Goal: Task Accomplishment & Management: Use online tool/utility

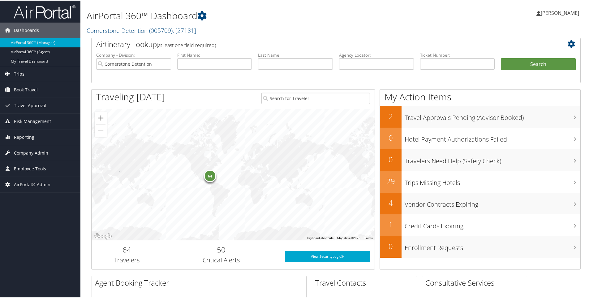
click at [27, 73] on link "Trips" at bounding box center [40, 73] width 80 height 15
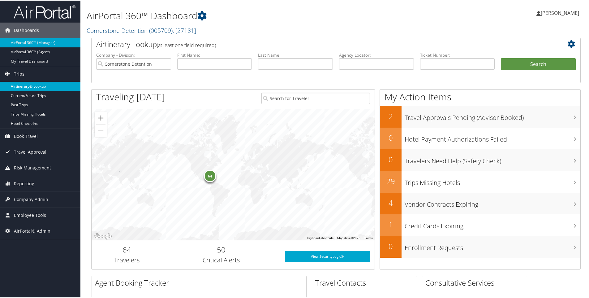
click at [28, 84] on link "Airtinerary® Lookup" at bounding box center [40, 85] width 80 height 9
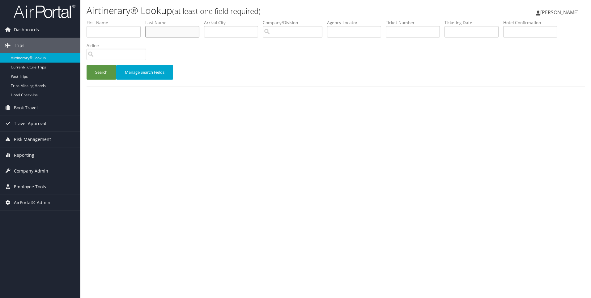
click at [176, 33] on input "text" at bounding box center [172, 31] width 54 height 11
paste input "DENHAM"
type input "DENHAM"
click at [102, 72] on button "Search" at bounding box center [102, 72] width 30 height 15
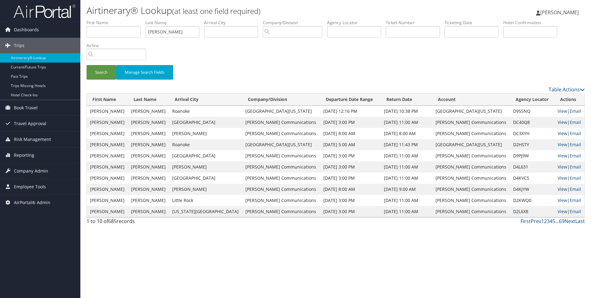
click at [558, 134] on link "View" at bounding box center [563, 133] width 10 height 6
click at [510, 123] on td "DC40Q8" at bounding box center [532, 122] width 45 height 11
copy td "DC40Q8"
click at [43, 156] on link "Reporting" at bounding box center [40, 154] width 80 height 15
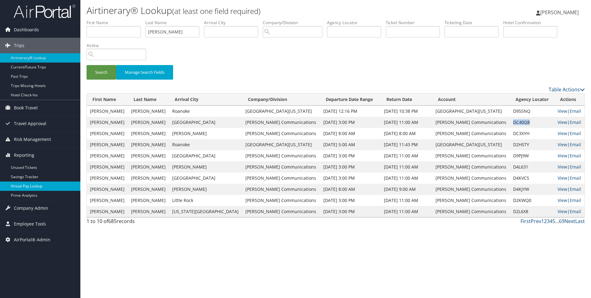
click at [44, 188] on link "Virtual Pay Lookup" at bounding box center [40, 185] width 80 height 9
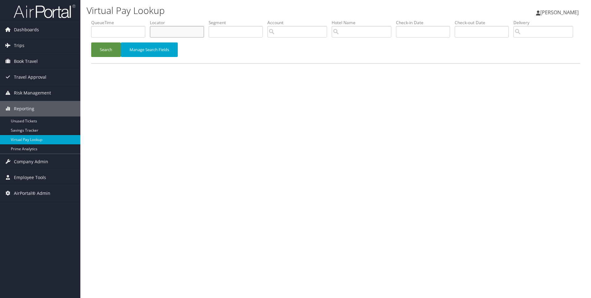
click at [185, 34] on input "text" at bounding box center [177, 31] width 54 height 11
paste input "DC40Q8"
type input "DC40Q8"
click at [91, 42] on button "Search" at bounding box center [106, 49] width 30 height 15
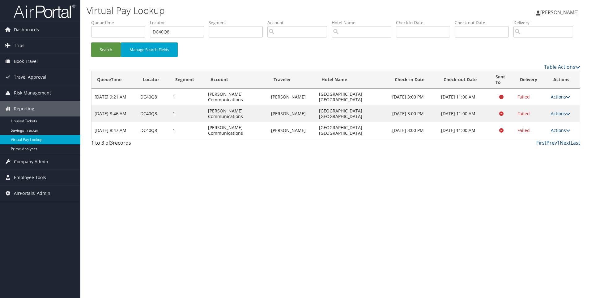
click at [374, 139] on td "Hampton Inn Springfield South" at bounding box center [352, 130] width 73 height 17
drag, startPoint x: 382, startPoint y: 153, endPoint x: 295, endPoint y: 156, distance: 86.9
click at [295, 139] on tr "Sep 9, 2025 8:47 AM DC40Q8 1 Sorenson Communications MELVIN DENHAM Hampton Inn …" at bounding box center [336, 130] width 489 height 17
copy tr "[GEOGRAPHIC_DATA] [GEOGRAPHIC_DATA]"
click at [567, 132] on icon at bounding box center [568, 130] width 4 height 4
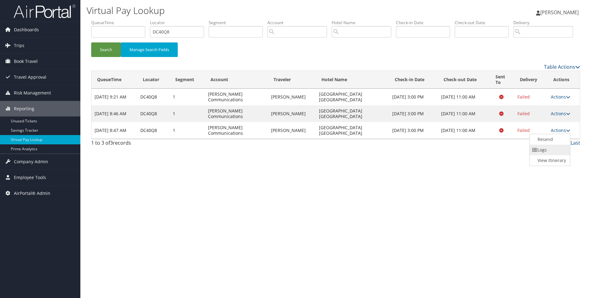
click at [551, 155] on link "Logs" at bounding box center [549, 149] width 39 height 11
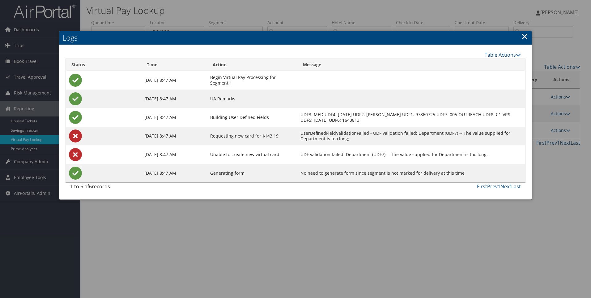
click at [563, 161] on div at bounding box center [295, 149] width 591 height 298
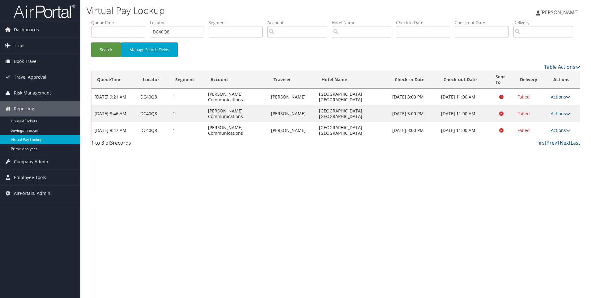
click at [556, 133] on link "Actions" at bounding box center [560, 130] width 19 height 6
click at [545, 165] on link "View Itinerary" at bounding box center [549, 160] width 39 height 11
click at [563, 133] on link "Actions" at bounding box center [560, 130] width 19 height 6
click at [553, 144] on link "Resend" at bounding box center [549, 139] width 39 height 11
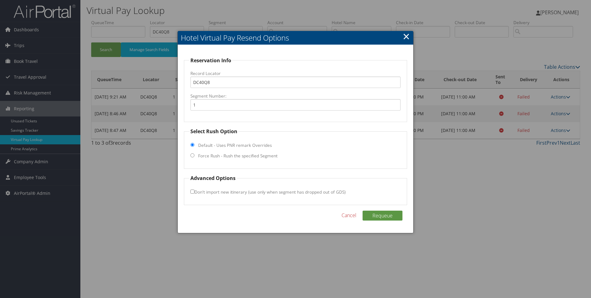
click at [233, 152] on fieldset "Select Rush Option Default - Uses PNR remark Overrides Force Rush - Rush the sp…" at bounding box center [296, 147] width 224 height 41
click at [233, 156] on label "Force Rush - Rush the specified Segment" at bounding box center [237, 155] width 79 height 6
click at [195, 156] on input "Force Rush - Rush the specified Segment" at bounding box center [193, 155] width 4 height 4
radio input "true"
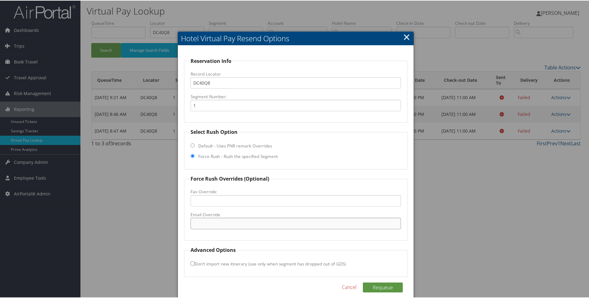
click at [214, 227] on input "Email Override" at bounding box center [296, 222] width 211 height 11
paste input "SPRSO_Hampton@hilton.com"
type input "SPRSO_Hampton@hilton.com"
click at [388, 283] on button "Requeue" at bounding box center [383, 286] width 40 height 10
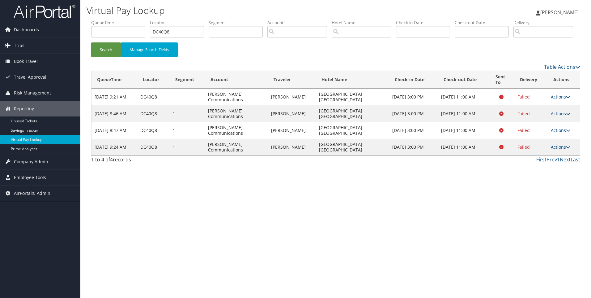
click at [39, 47] on link "Trips" at bounding box center [40, 45] width 80 height 15
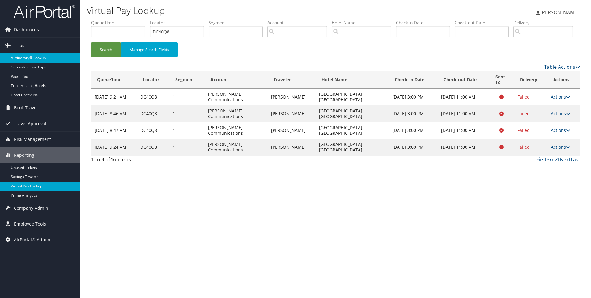
click at [44, 59] on link "Airtinerary® Lookup" at bounding box center [40, 57] width 80 height 9
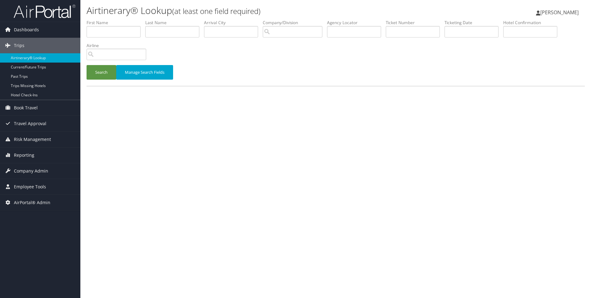
click at [337, 25] on label "Agency Locator" at bounding box center [356, 22] width 59 height 6
click at [339, 26] on input "text" at bounding box center [354, 31] width 54 height 11
paste input "DC7J4G"
type input "DC7J4G"
click at [87, 65] on button "Search" at bounding box center [102, 72] width 30 height 15
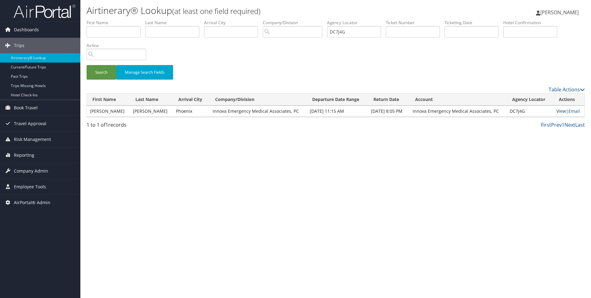
click at [558, 113] on link "View" at bounding box center [562, 111] width 10 height 6
click at [37, 153] on link "Reporting" at bounding box center [40, 154] width 80 height 15
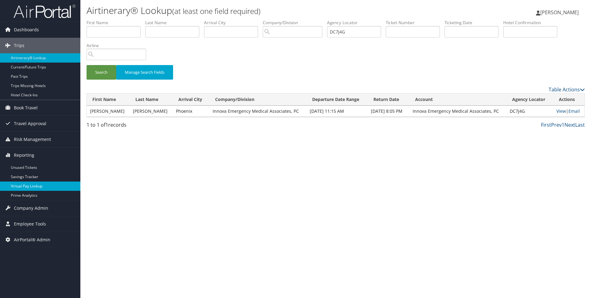
click at [41, 187] on link "Virtual Pay Lookup" at bounding box center [40, 185] width 80 height 9
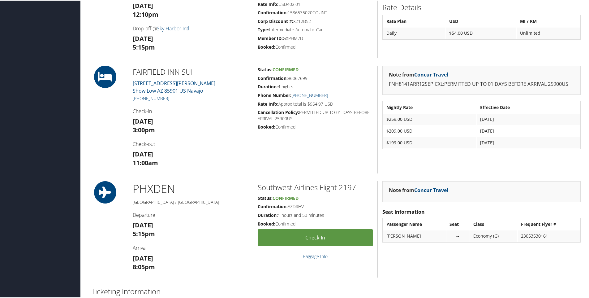
scroll to position [381, 0]
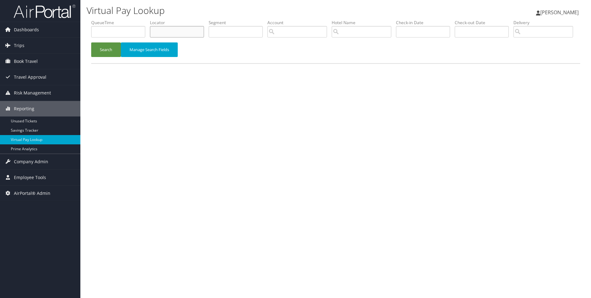
click at [178, 33] on input "text" at bounding box center [177, 31] width 54 height 11
paste input "DC6MQT"
type input "DC6MQT"
click at [91, 42] on button "Search" at bounding box center [106, 49] width 30 height 15
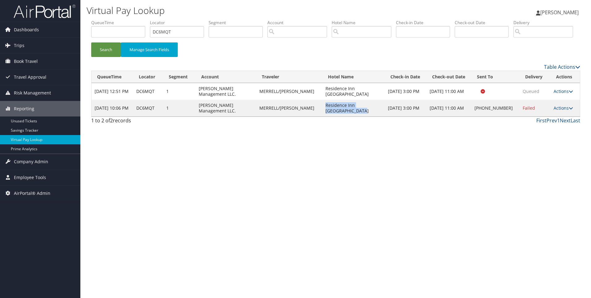
drag, startPoint x: 343, startPoint y: 134, endPoint x: 321, endPoint y: 128, distance: 23.3
click at [323, 116] on td "Residence Inn [GEOGRAPHIC_DATA]" at bounding box center [354, 108] width 62 height 17
copy td "Residence Inn [GEOGRAPHIC_DATA]"
click at [565, 111] on link "Actions" at bounding box center [563, 108] width 19 height 6
click at [546, 122] on link "Resend" at bounding box center [543, 117] width 53 height 11
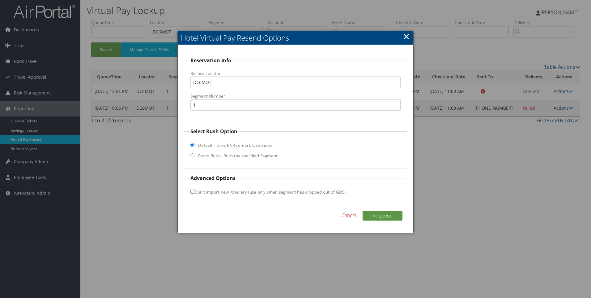
click at [192, 156] on input "Force Rush - Rush the specified Segment" at bounding box center [193, 155] width 4 height 4
radio input "true"
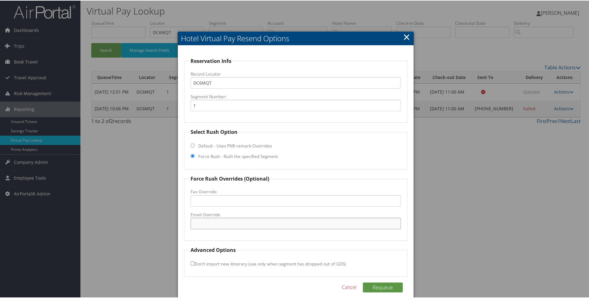
click at [207, 224] on input "Email Override" at bounding box center [296, 222] width 211 height 11
paste input "jessica.staton@marriott.com"
type input "jessica.staton@marriott.com"
click at [386, 282] on button "Requeue" at bounding box center [383, 286] width 40 height 10
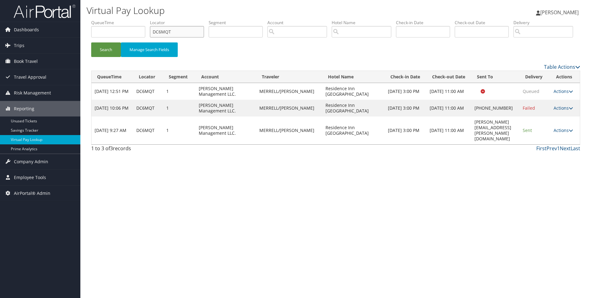
drag, startPoint x: 178, startPoint y: 30, endPoint x: 122, endPoint y: 29, distance: 55.1
click at [122, 19] on ul "QueueTime Locator DC6MQT Segment Account Traveler Hotel Name Check-in Date Chec…" at bounding box center [335, 19] width 489 height 0
paste input "BVJTR"
type input "DBVJTR"
click at [91, 42] on button "Search" at bounding box center [106, 49] width 30 height 15
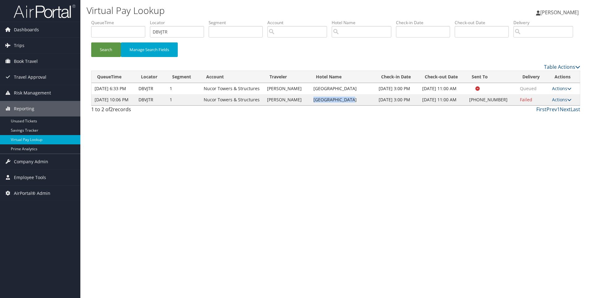
drag, startPoint x: 365, startPoint y: 133, endPoint x: 312, endPoint y: 134, distance: 53.5
click at [312, 105] on td "BRIGHAM CITY INN" at bounding box center [342, 99] width 65 height 11
copy td "BRIGHAM CITY INN"
click at [558, 102] on link "Actions" at bounding box center [561, 99] width 19 height 6
click at [545, 122] on link "Resend" at bounding box center [542, 117] width 53 height 11
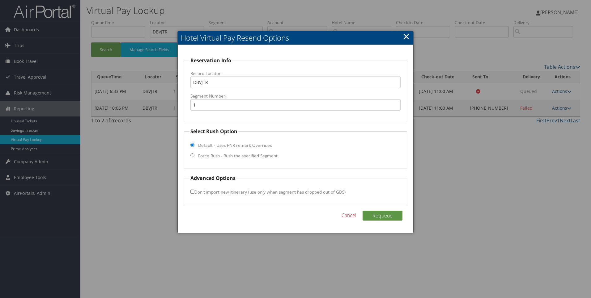
click at [192, 155] on input "Force Rush - Rush the specified Segment" at bounding box center [193, 155] width 4 height 4
radio input "true"
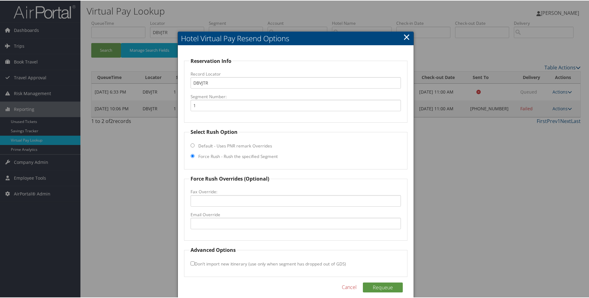
click at [219, 211] on label "Email Override" at bounding box center [296, 214] width 211 height 6
click at [219, 217] on input "Email Override" at bounding box center [296, 222] width 211 height 11
paste input ""45099@hotel.bestwestern.com" <45099@hotel.bestwestern.com>"
drag, startPoint x: 336, startPoint y: 225, endPoint x: 260, endPoint y: 227, distance: 76.1
click at [260, 227] on input ""45099@hotel.bestwestern.com" <45099@hotel.bestwestern.com>" at bounding box center [296, 222] width 211 height 11
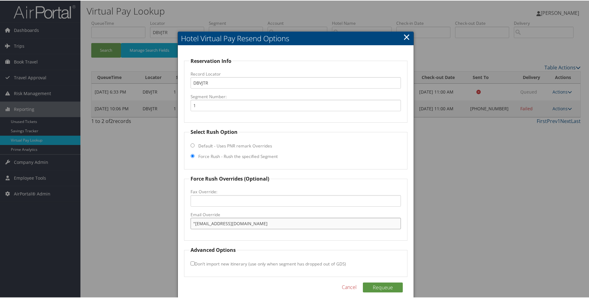
click at [193, 223] on input ""45099@hotel.bestwestern.com" at bounding box center [296, 222] width 211 height 11
type input "45099@hotel.bestwestern.com"
click at [371, 284] on button "Requeue" at bounding box center [383, 286] width 40 height 10
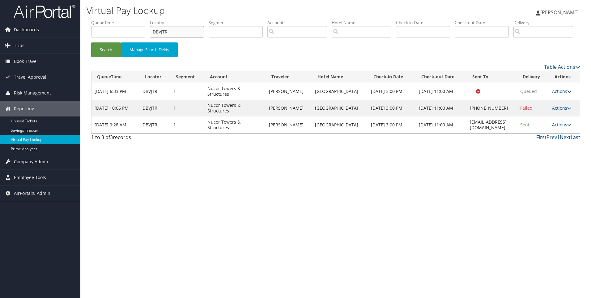
drag, startPoint x: 174, startPoint y: 29, endPoint x: 102, endPoint y: 31, distance: 72.1
click at [102, 19] on ul "QueueTime Locator DBVJTR Segment Account Traveler Hotel Name Check-in Date Chec…" at bounding box center [335, 19] width 489 height 0
paste input "CMLJZC"
type input "CMLJZC"
click at [91, 42] on button "Search" at bounding box center [106, 49] width 30 height 15
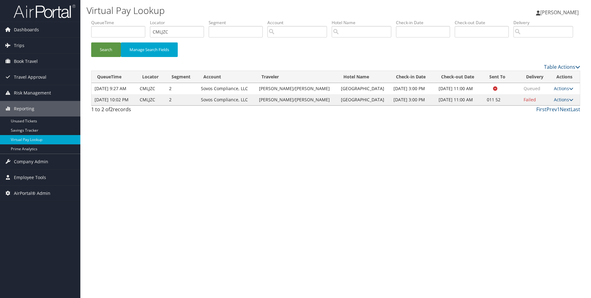
drag, startPoint x: 338, startPoint y: 133, endPoint x: 321, endPoint y: 129, distance: 18.1
click at [321, 105] on tr "Sep 8, 2025 10:02 PM CMLJZC 2 Sovos Compliance, LLC SEVERO/SERGIO Jw Marriott H…" at bounding box center [336, 99] width 489 height 11
copy tr "[GEOGRAPHIC_DATA]"
click at [555, 102] on link "Actions" at bounding box center [563, 99] width 19 height 6
click at [537, 154] on link "View Itinerary" at bounding box center [542, 148] width 53 height 11
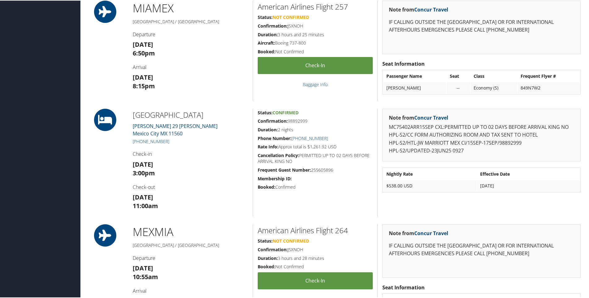
scroll to position [242, 0]
